Goal: Task Accomplishment & Management: Manage account settings

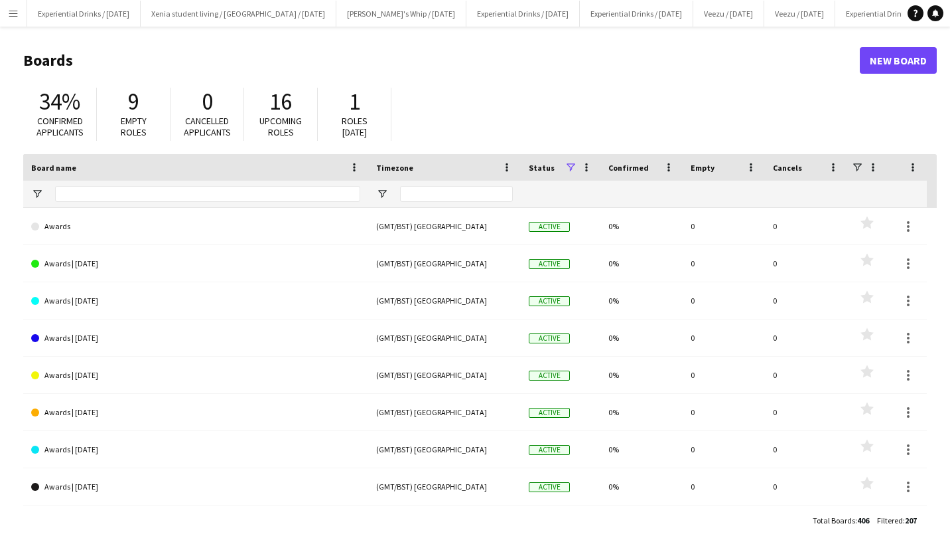
click at [11, 12] on app-icon "Menu" at bounding box center [13, 13] width 11 height 11
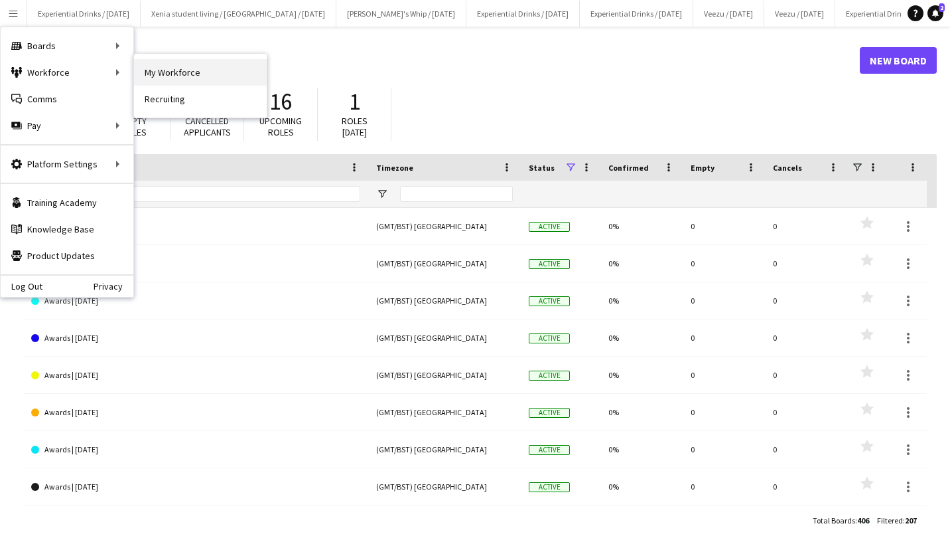
click at [163, 72] on link "My Workforce" at bounding box center [200, 72] width 133 height 27
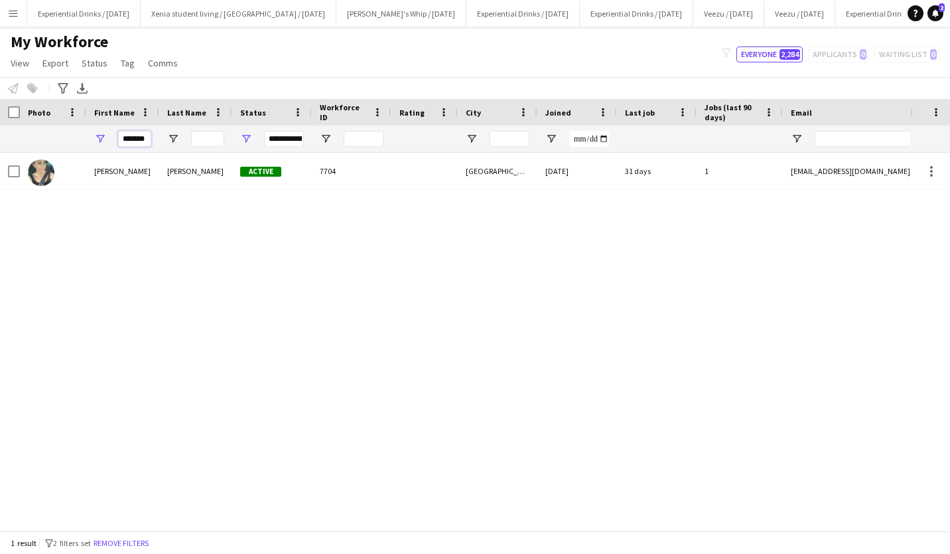
click at [147, 136] on input "*******" at bounding box center [134, 139] width 33 height 16
type input "*"
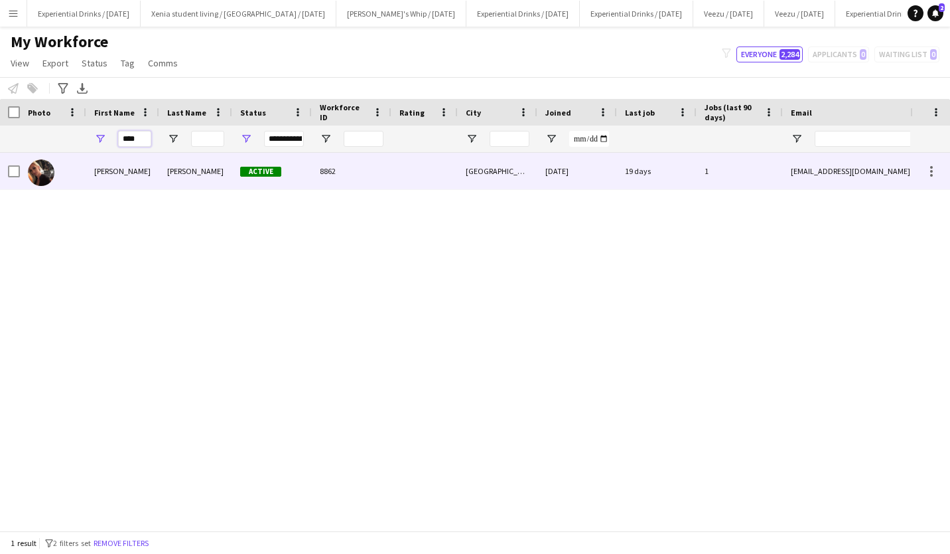
type input "****"
click at [174, 169] on div "Elizabeth" at bounding box center [195, 171] width 73 height 37
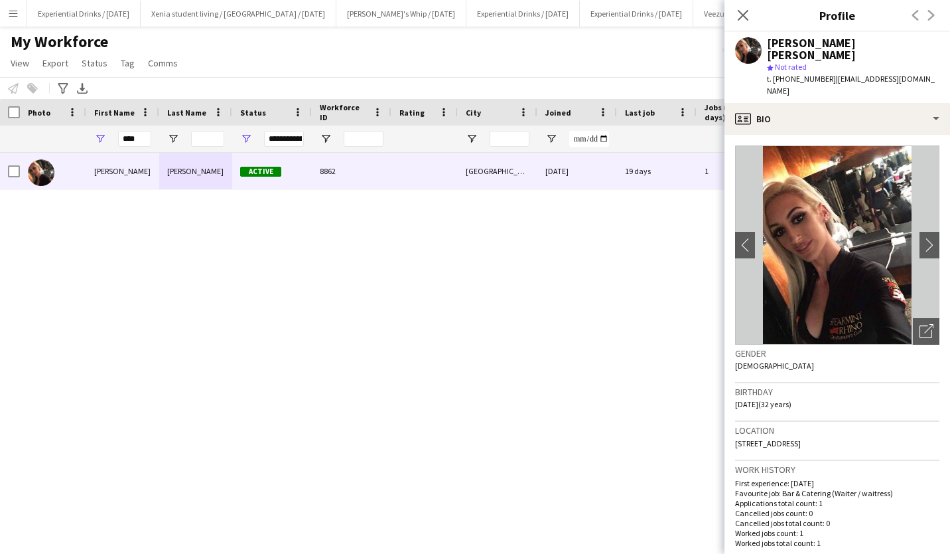
click at [932, 15] on div "Previous Next" at bounding box center [923, 15] width 53 height 31
click at [930, 14] on div "Previous Next" at bounding box center [923, 15] width 53 height 31
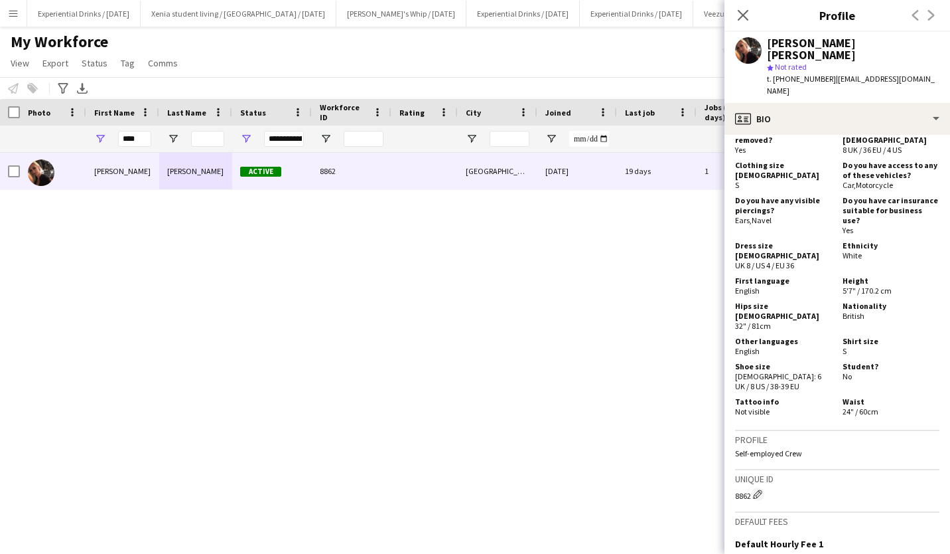
scroll to position [834, 0]
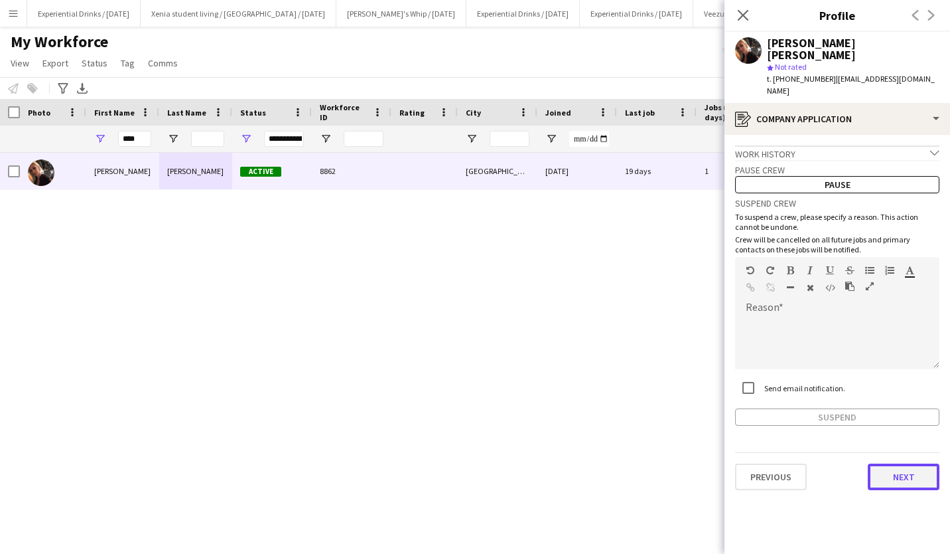
click at [900, 463] on button "Next" at bounding box center [904, 476] width 72 height 27
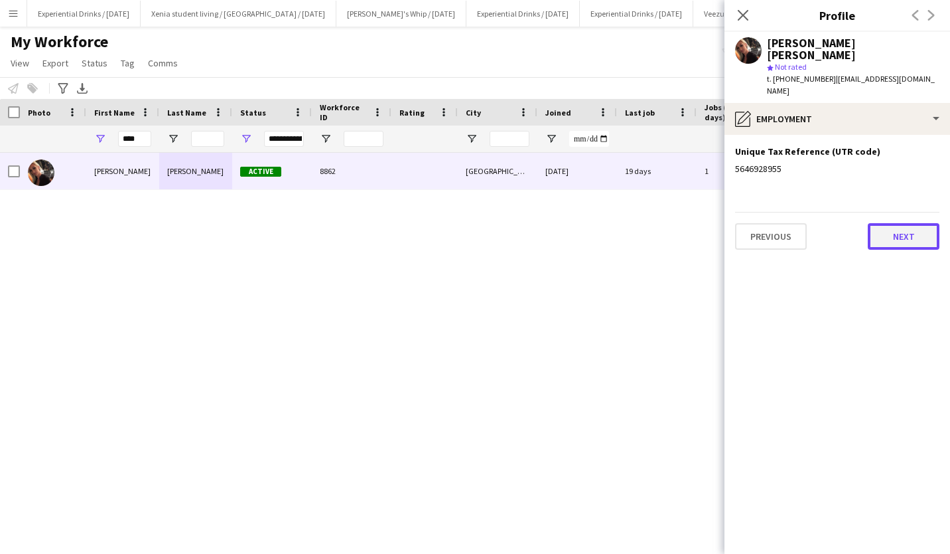
click at [905, 223] on button "Next" at bounding box center [904, 236] width 72 height 27
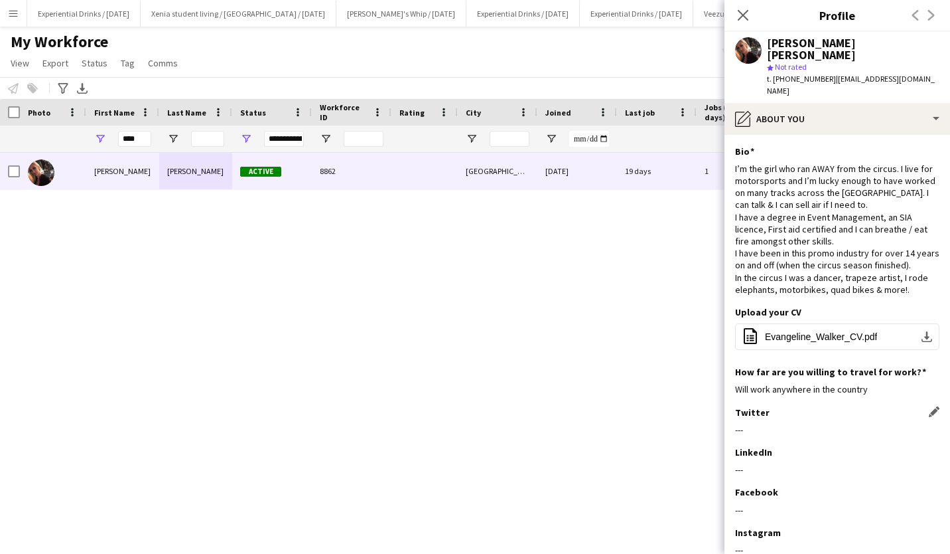
scroll to position [64, 0]
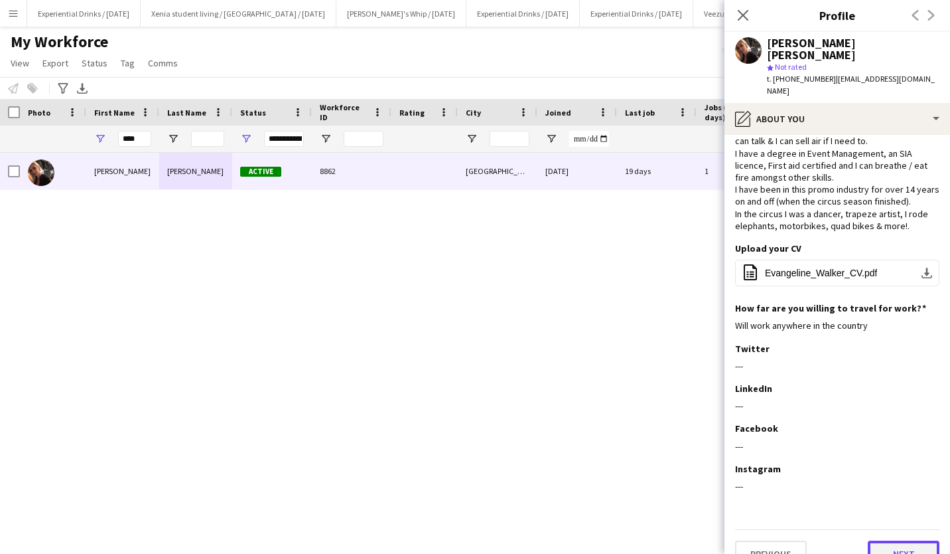
click at [888, 540] on button "Next" at bounding box center [904, 553] width 72 height 27
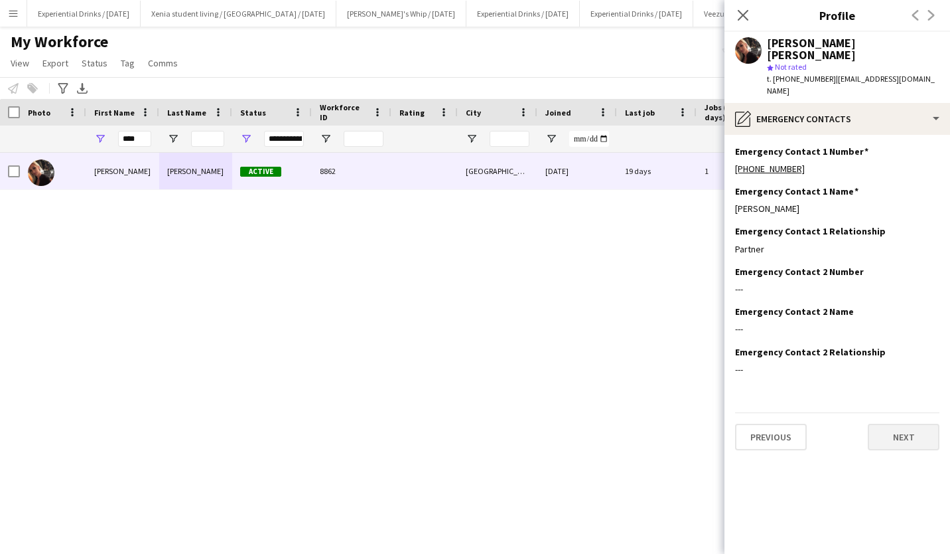
scroll to position [0, 0]
click at [917, 423] on button "Next" at bounding box center [904, 436] width 72 height 27
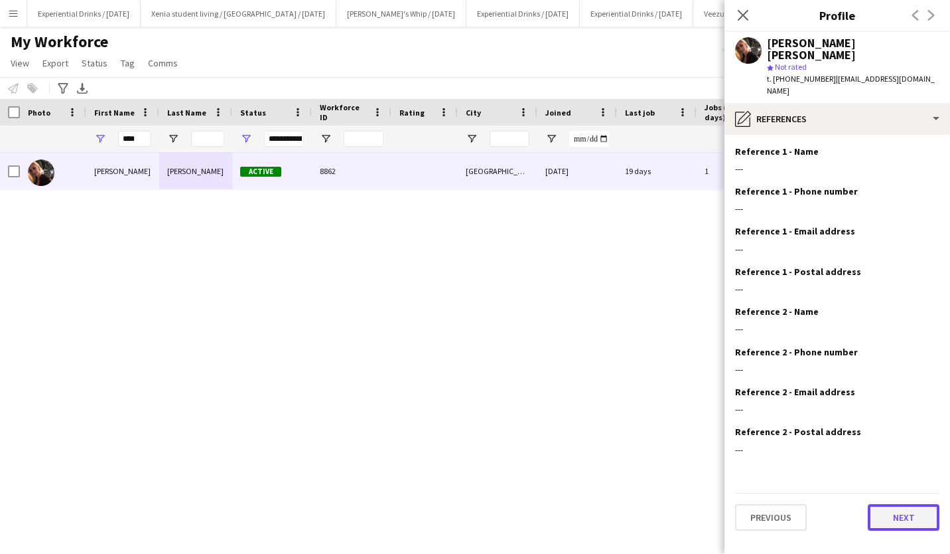
click at [903, 504] on button "Next" at bounding box center [904, 517] width 72 height 27
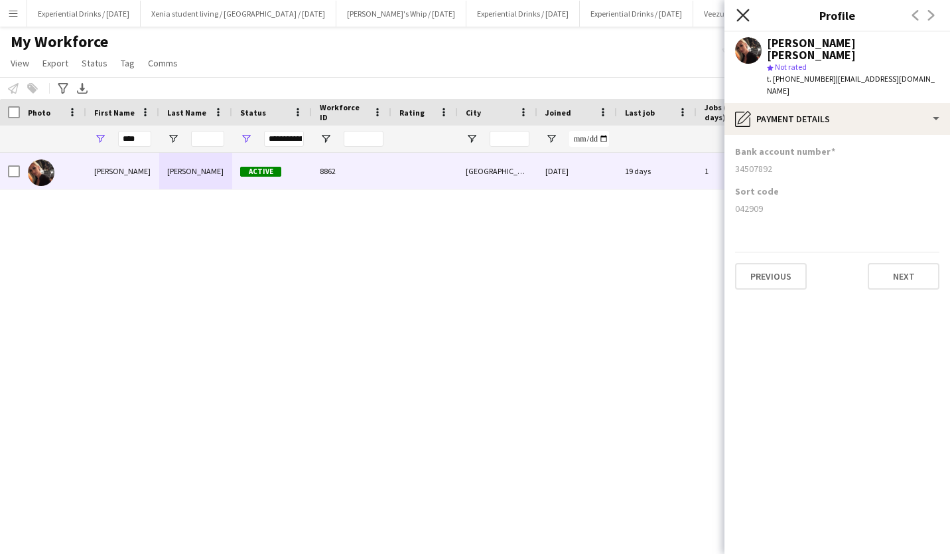
click at [741, 15] on icon "Close pop-in" at bounding box center [743, 15] width 13 height 13
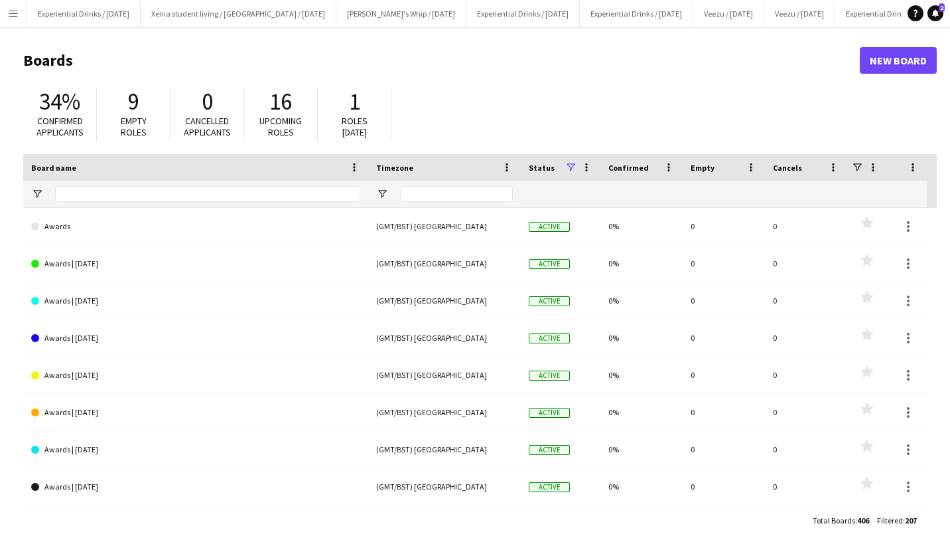
click at [14, 9] on app-icon "Menu" at bounding box center [13, 13] width 11 height 11
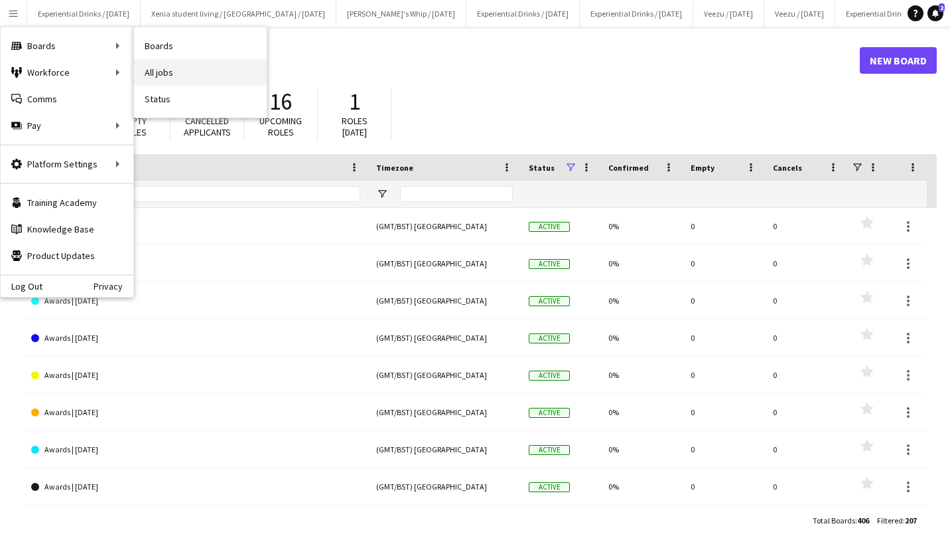
click at [170, 68] on link "All jobs" at bounding box center [200, 72] width 133 height 27
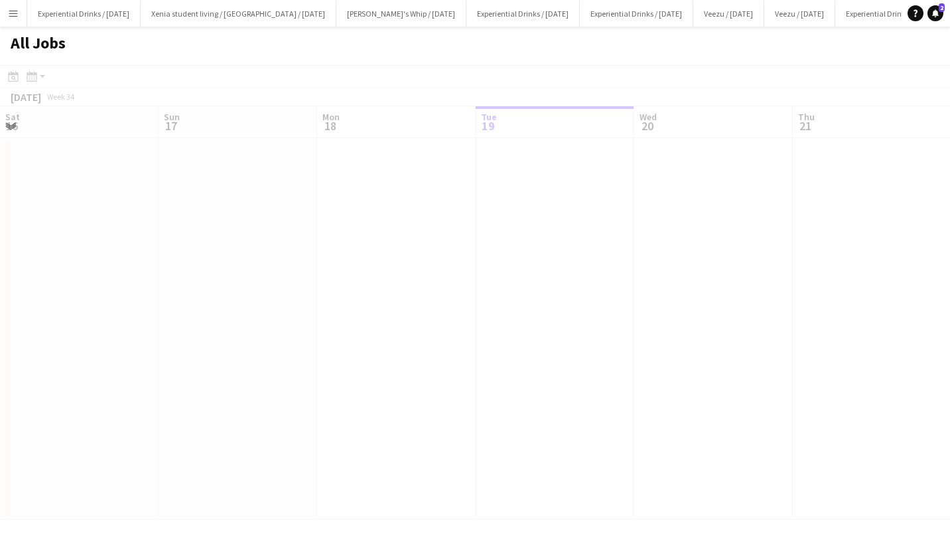
scroll to position [0, 317]
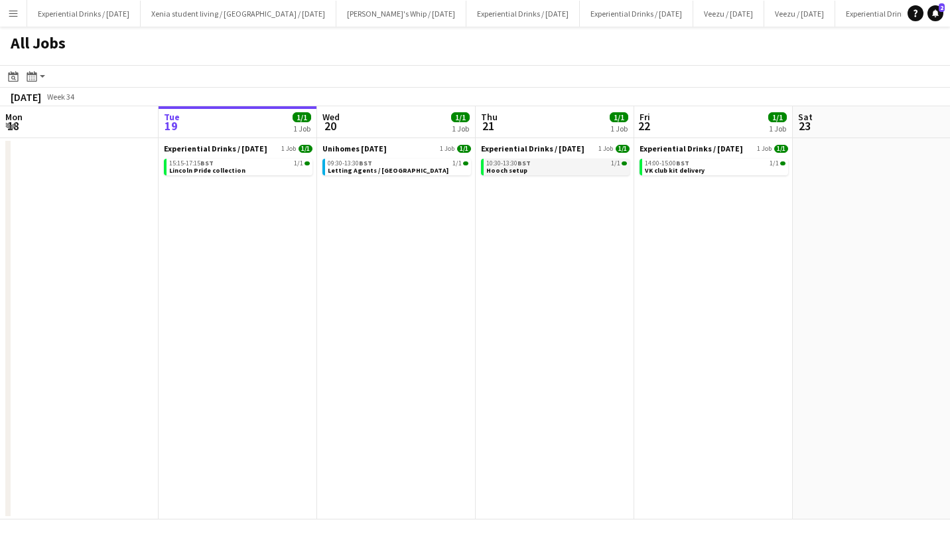
click at [518, 165] on span "10:30-13:30 BST" at bounding box center [508, 163] width 44 height 7
click at [521, 168] on span "Hooch setup" at bounding box center [506, 170] width 41 height 9
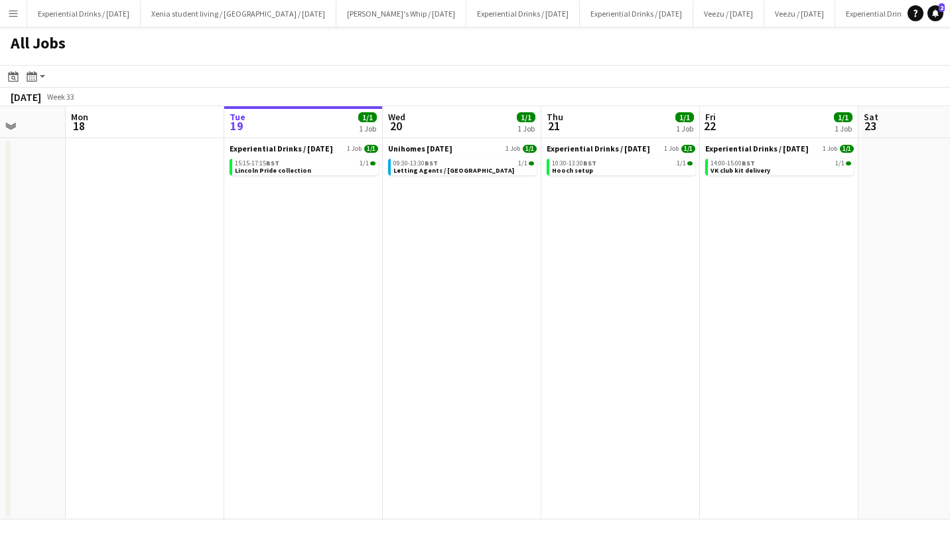
scroll to position [0, 409]
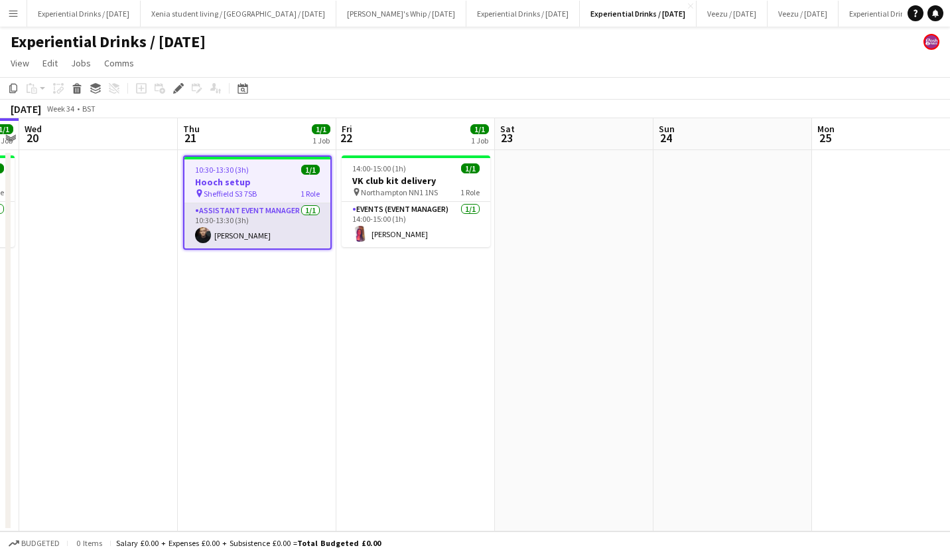
click at [240, 234] on app-card-role "Assistant Event Manager 1/1 10:30-13:30 (3h) Calum Barmby" at bounding box center [258, 225] width 146 height 45
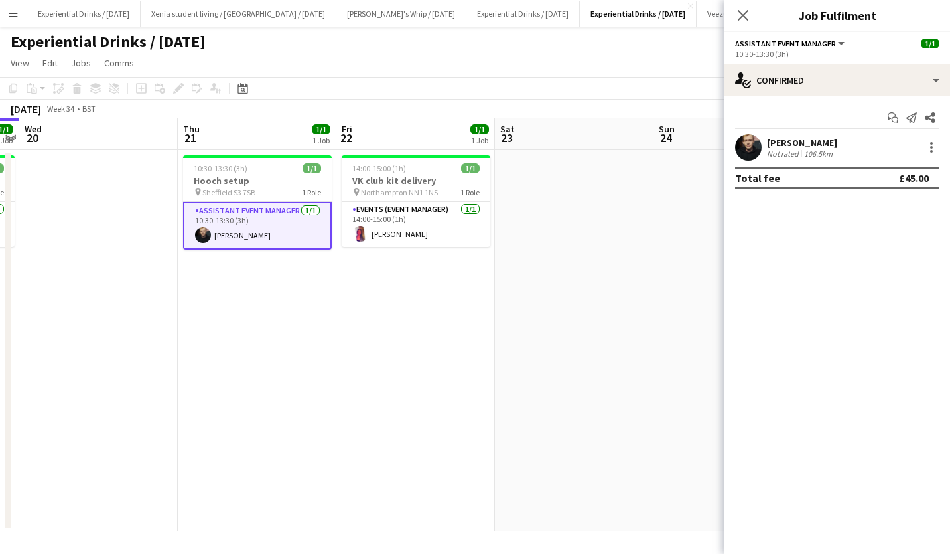
click at [805, 143] on div "Calum Barmby" at bounding box center [802, 143] width 70 height 12
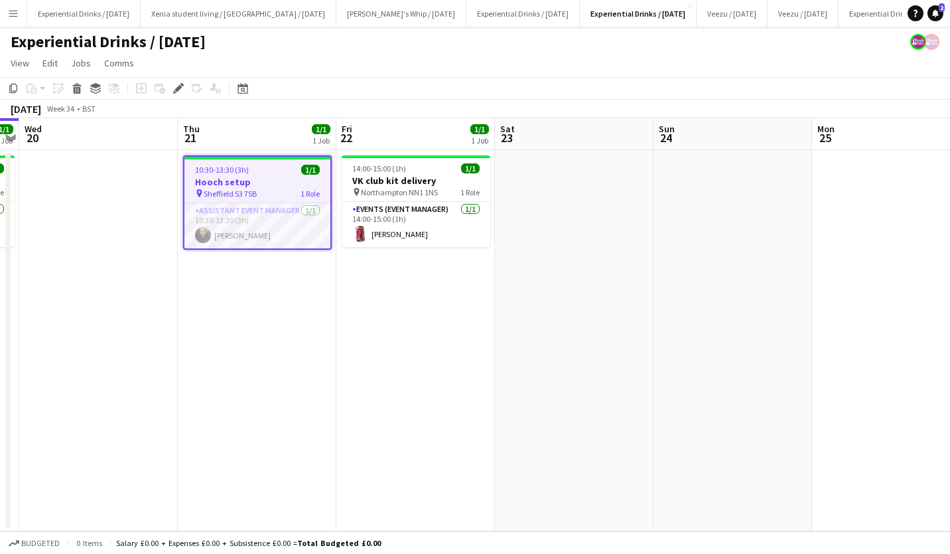
click at [262, 183] on h3 "Hooch setup" at bounding box center [258, 182] width 146 height 12
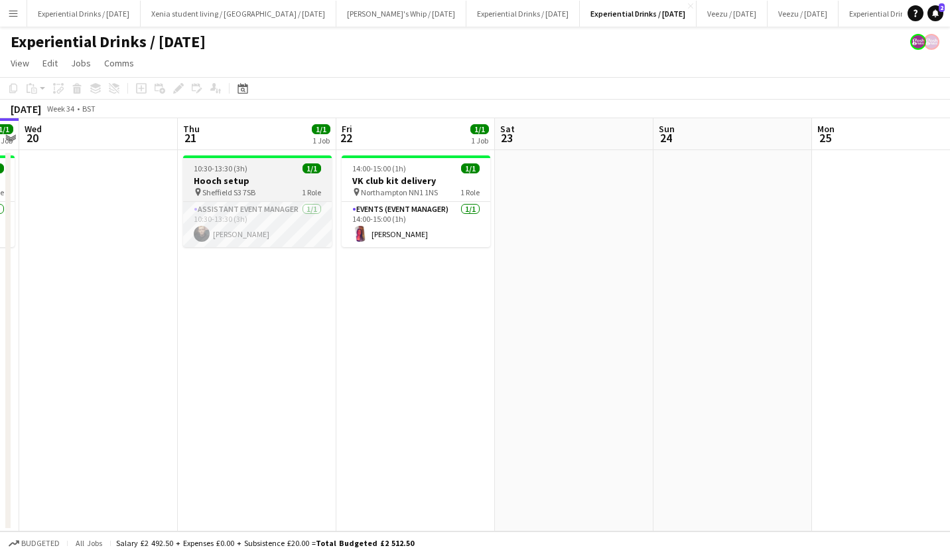
click at [238, 177] on h3 "Hooch setup" at bounding box center [257, 181] width 149 height 12
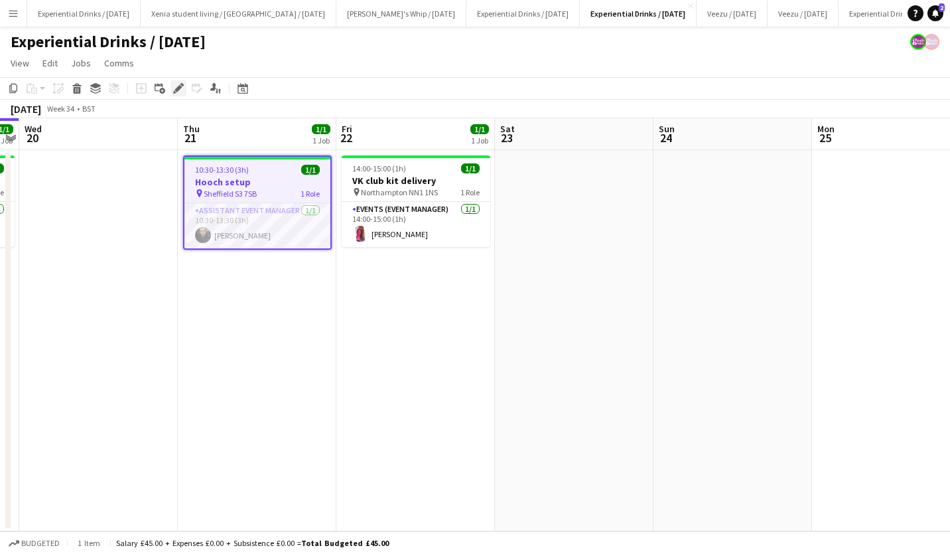
click at [179, 87] on icon at bounding box center [178, 88] width 7 height 7
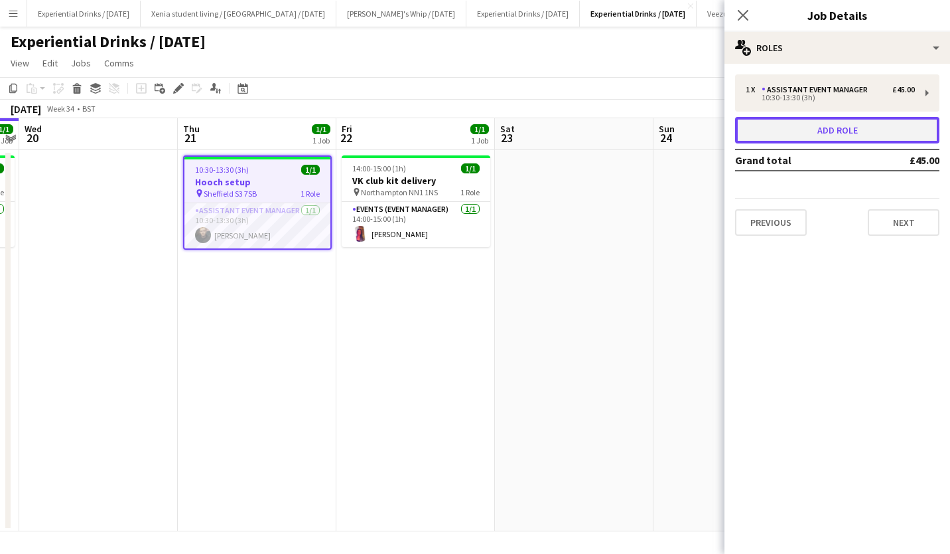
click at [852, 139] on button "Add role" at bounding box center [837, 130] width 204 height 27
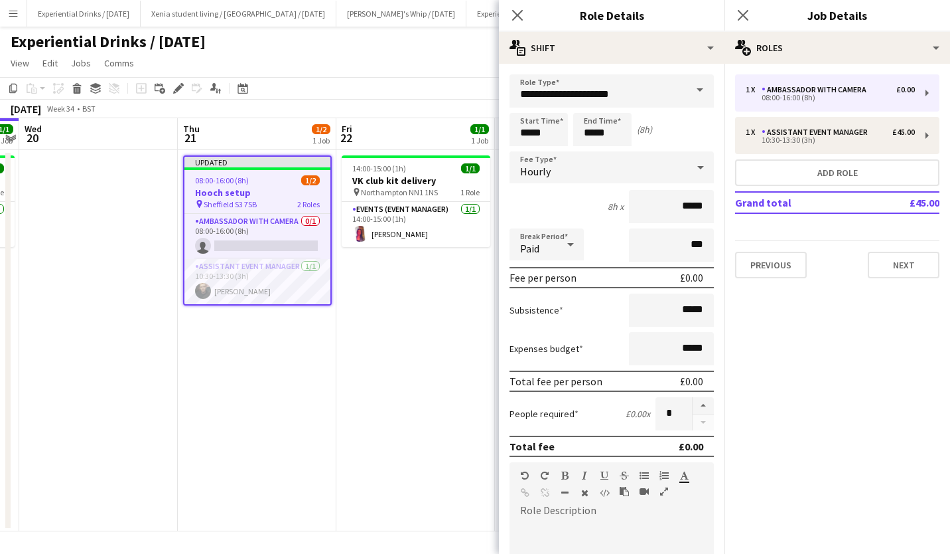
click at [686, 86] on span at bounding box center [700, 90] width 28 height 32
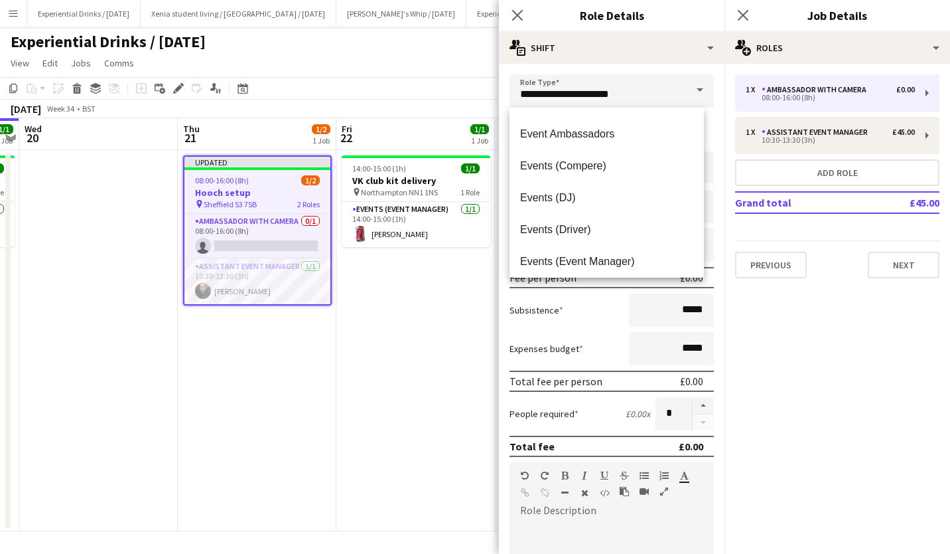
scroll to position [216, 0]
click at [624, 258] on span "Events (Event Manager)" at bounding box center [606, 262] width 173 height 13
type input "**********"
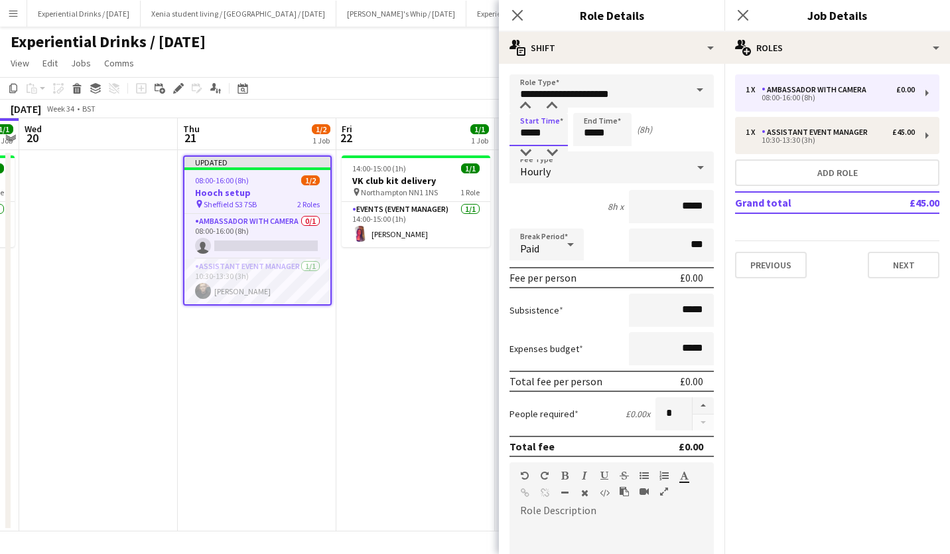
click at [532, 130] on input "*****" at bounding box center [539, 129] width 58 height 33
click at [526, 104] on div at bounding box center [525, 106] width 27 height 13
type input "*****"
click at [526, 104] on div at bounding box center [525, 106] width 27 height 13
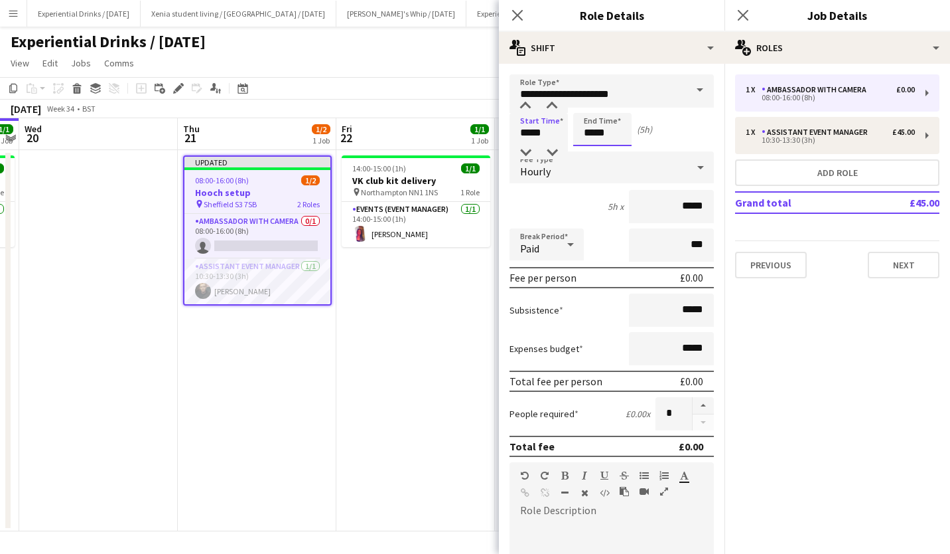
click at [605, 135] on input "*****" at bounding box center [602, 129] width 58 height 33
click at [587, 151] on div at bounding box center [589, 152] width 27 height 13
type input "*****"
click at [587, 151] on div at bounding box center [589, 152] width 27 height 13
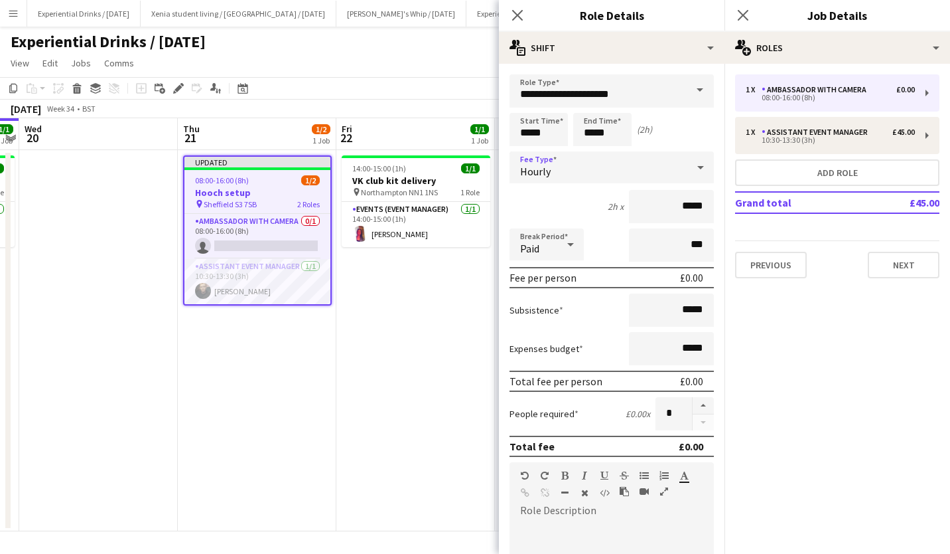
click at [698, 167] on icon at bounding box center [701, 167] width 7 height 3
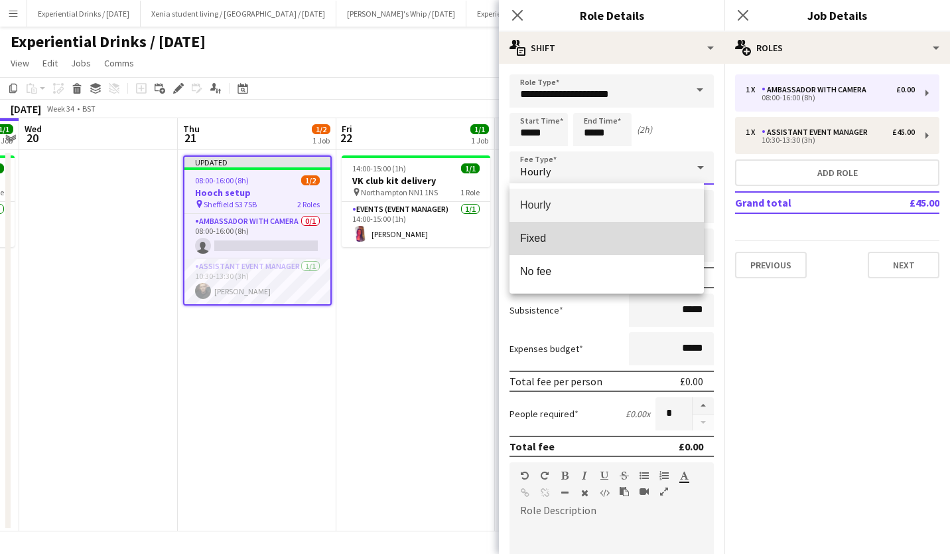
click at [654, 224] on mat-option "Fixed" at bounding box center [607, 238] width 194 height 33
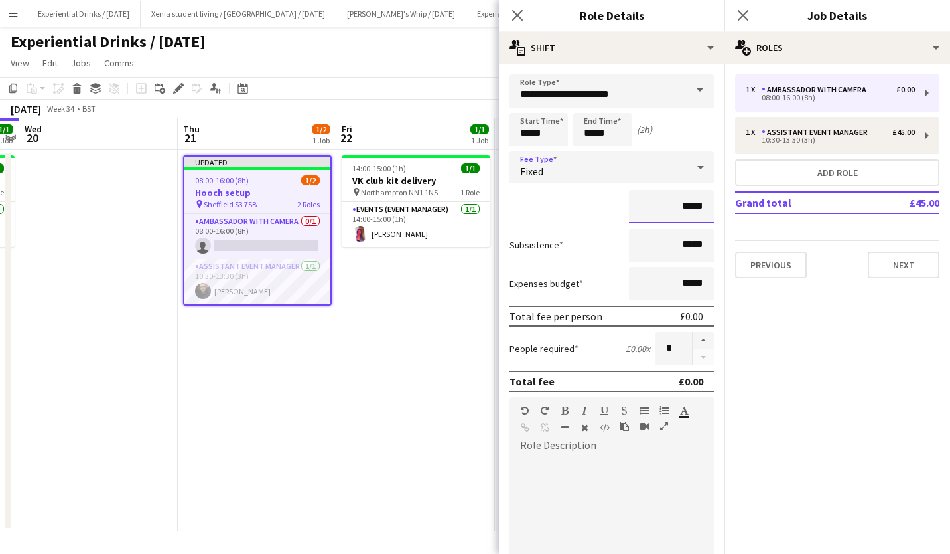
click at [674, 208] on input "*****" at bounding box center [671, 206] width 85 height 33
type input "******"
click at [578, 475] on div at bounding box center [612, 535] width 204 height 159
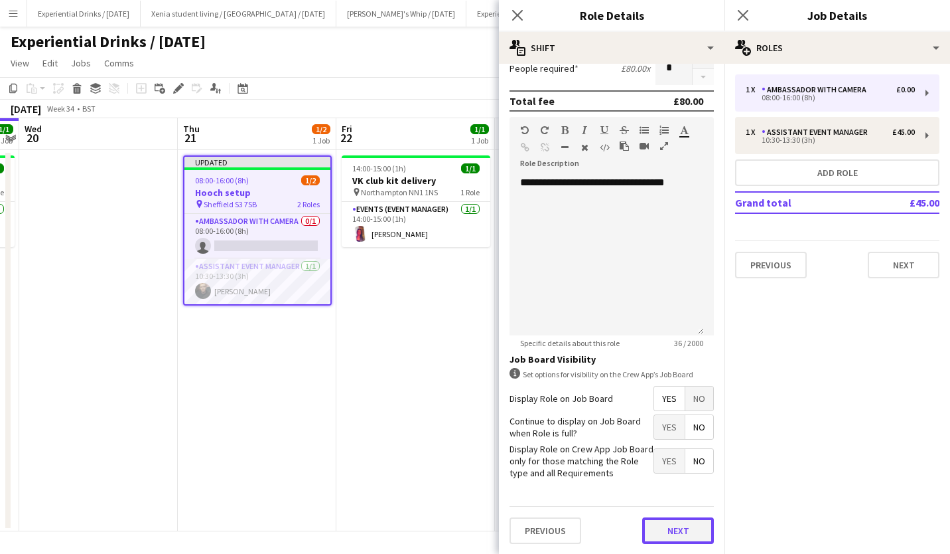
click at [652, 526] on button "Next" at bounding box center [678, 530] width 72 height 27
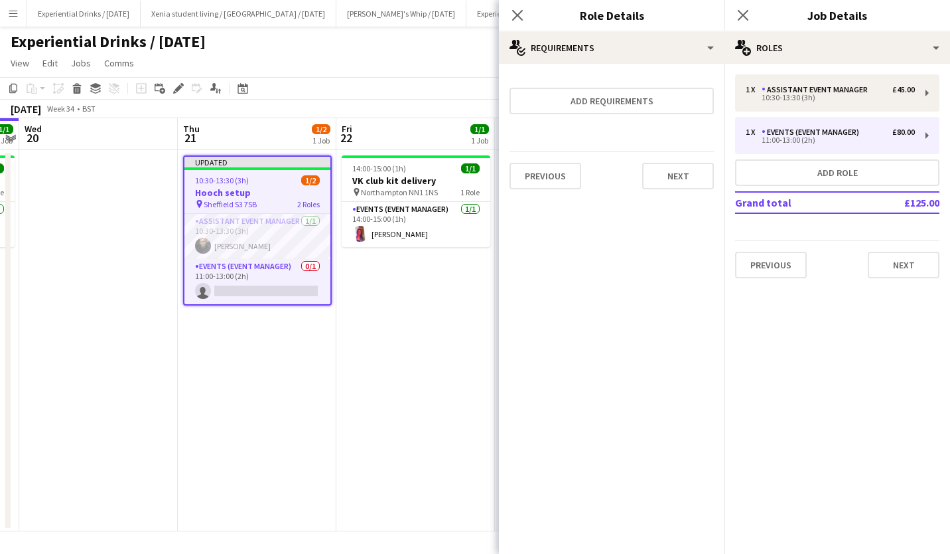
scroll to position [0, 0]
click at [686, 184] on button "Next" at bounding box center [678, 176] width 72 height 27
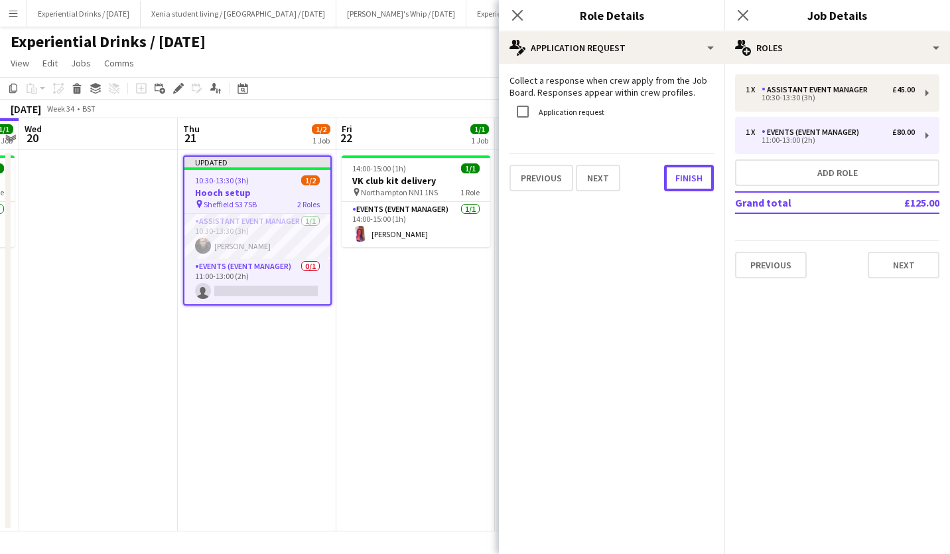
click at [686, 184] on button "Finish" at bounding box center [689, 178] width 50 height 27
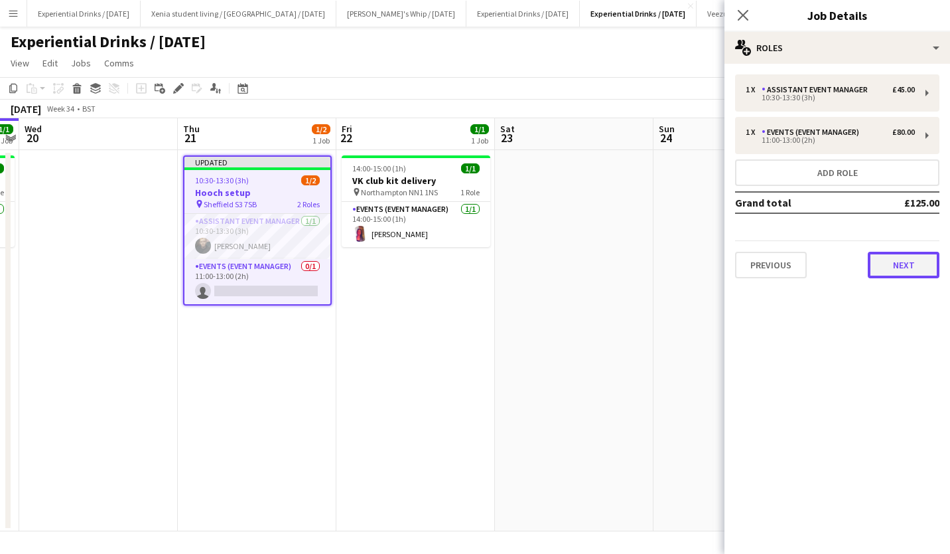
click at [892, 260] on button "Next" at bounding box center [904, 265] width 72 height 27
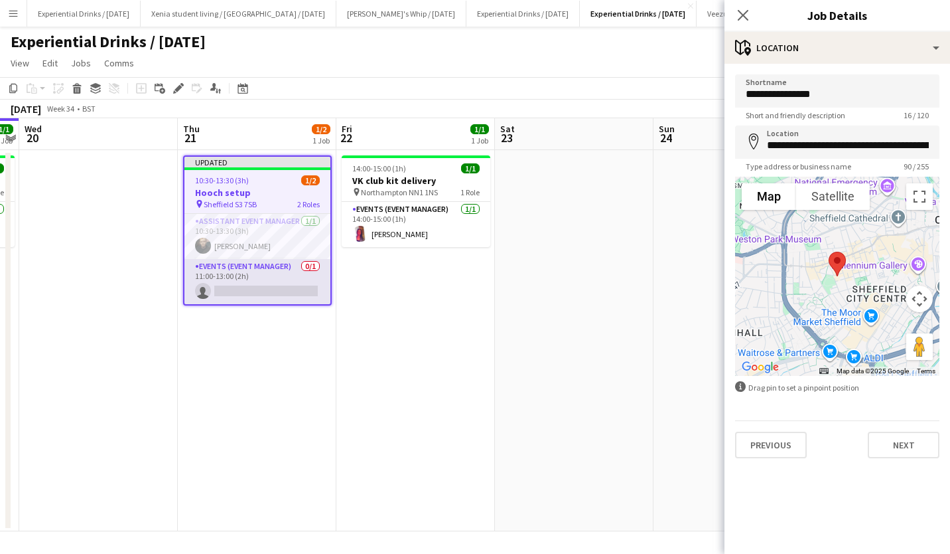
click at [289, 291] on app-card-role "Events (Event Manager) 0/1 11:00-13:00 (2h) single-neutral-actions" at bounding box center [258, 281] width 146 height 45
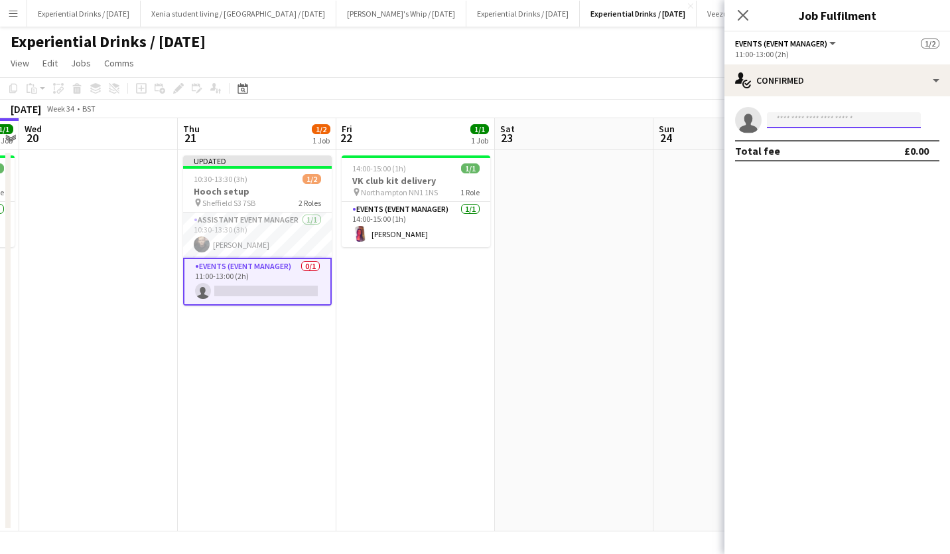
click at [788, 125] on input at bounding box center [844, 120] width 154 height 16
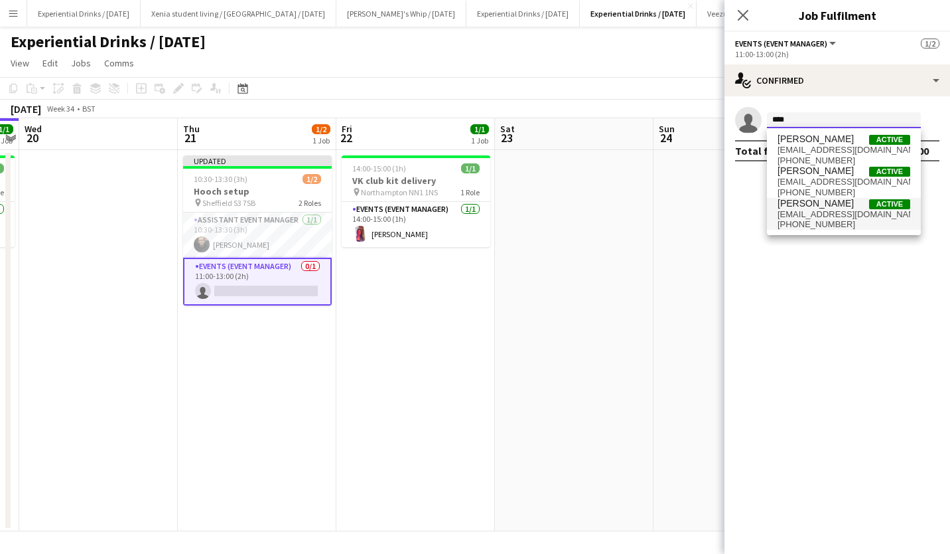
type input "****"
click at [842, 208] on span "[PERSON_NAME]" at bounding box center [816, 203] width 76 height 11
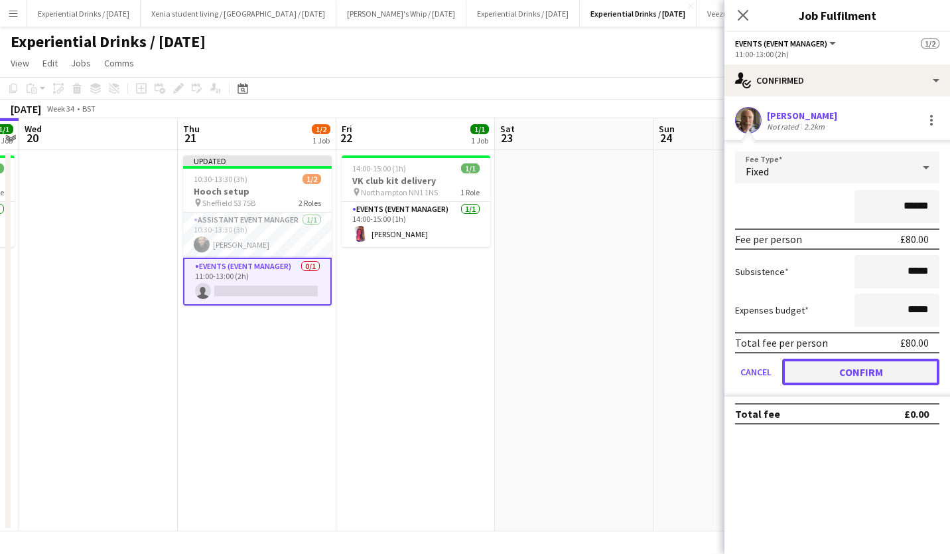
click at [845, 364] on button "Confirm" at bounding box center [860, 371] width 157 height 27
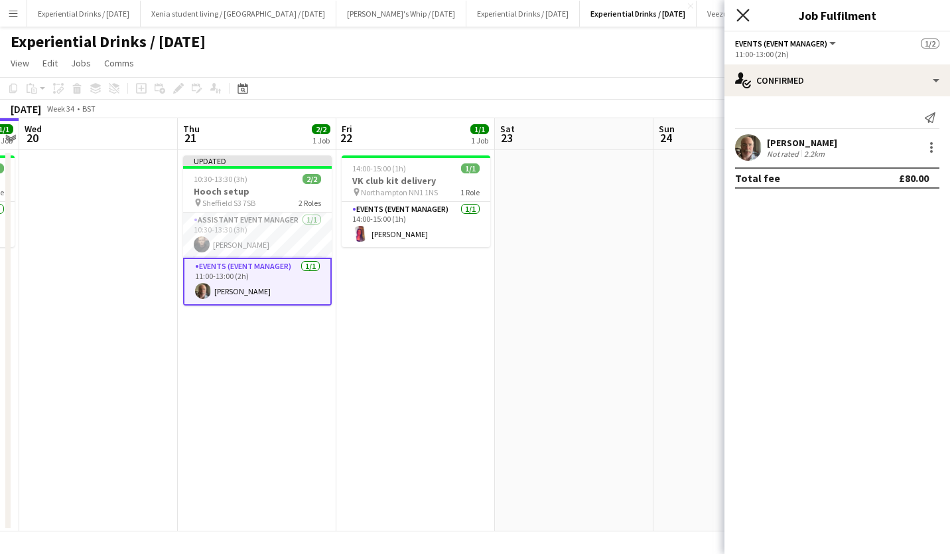
click at [743, 18] on icon "Close pop-in" at bounding box center [743, 15] width 13 height 13
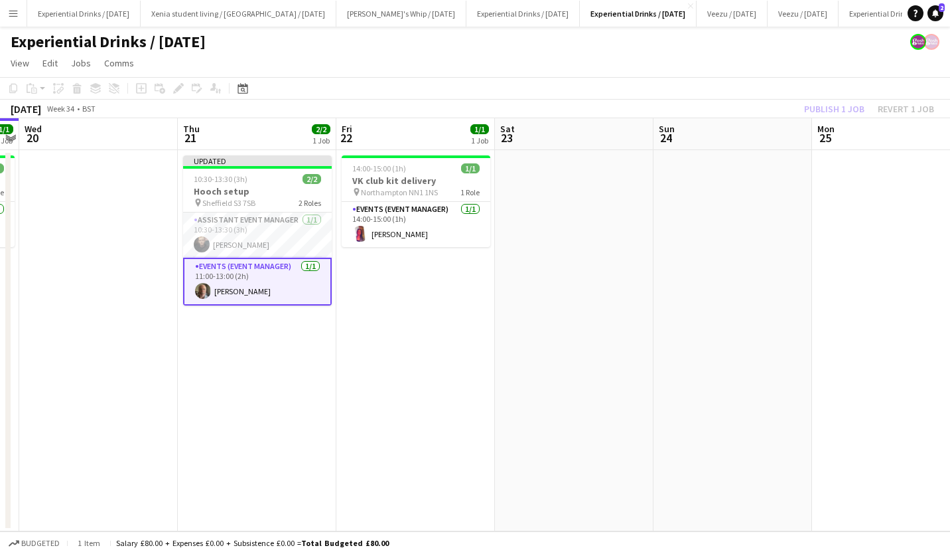
click at [794, 71] on app-page-menu "View Day view expanded Day view collapsed Month view Date picker Jump to [DATE]…" at bounding box center [475, 64] width 950 height 25
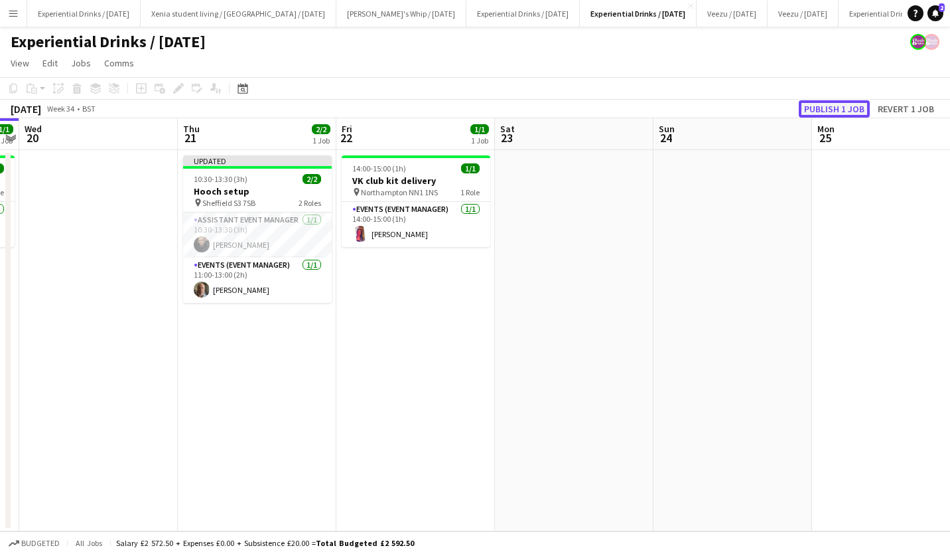
click at [826, 104] on button "Publish 1 job" at bounding box center [834, 108] width 71 height 17
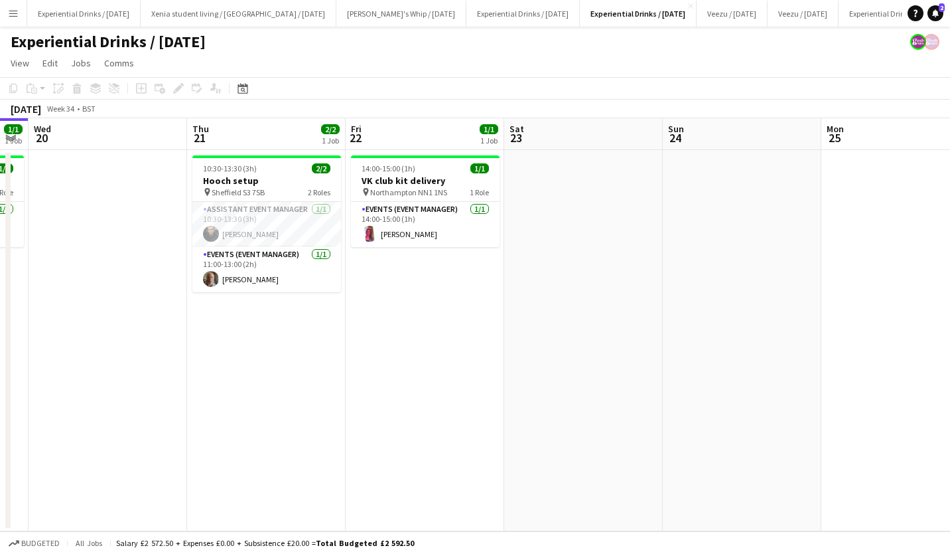
scroll to position [0, 288]
